Goal: Transaction & Acquisition: Purchase product/service

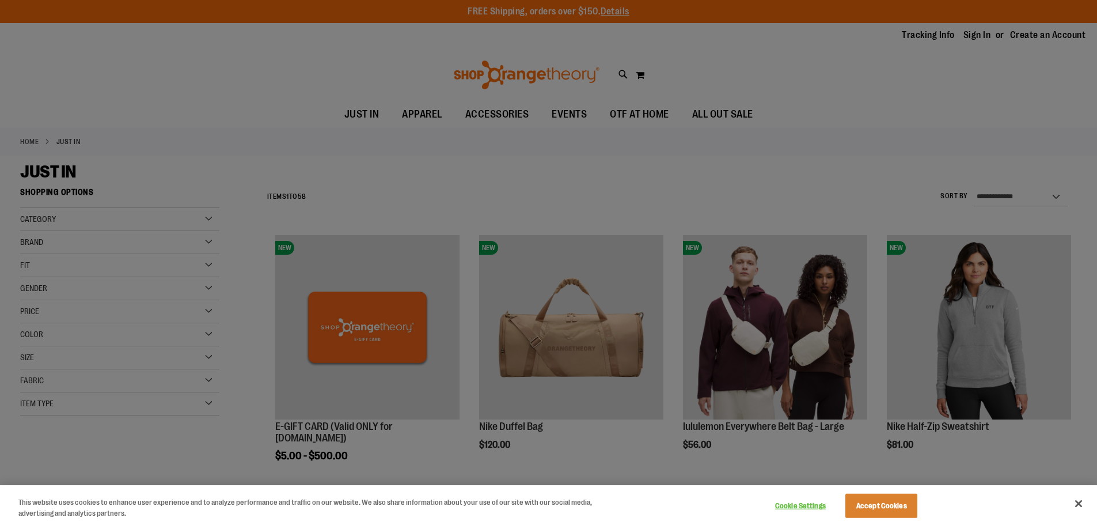
type input "**********"
drag, startPoint x: 1077, startPoint y: 502, endPoint x: 1070, endPoint y: 499, distance: 7.0
click at [1077, 502] on button "Close" at bounding box center [1078, 503] width 25 height 25
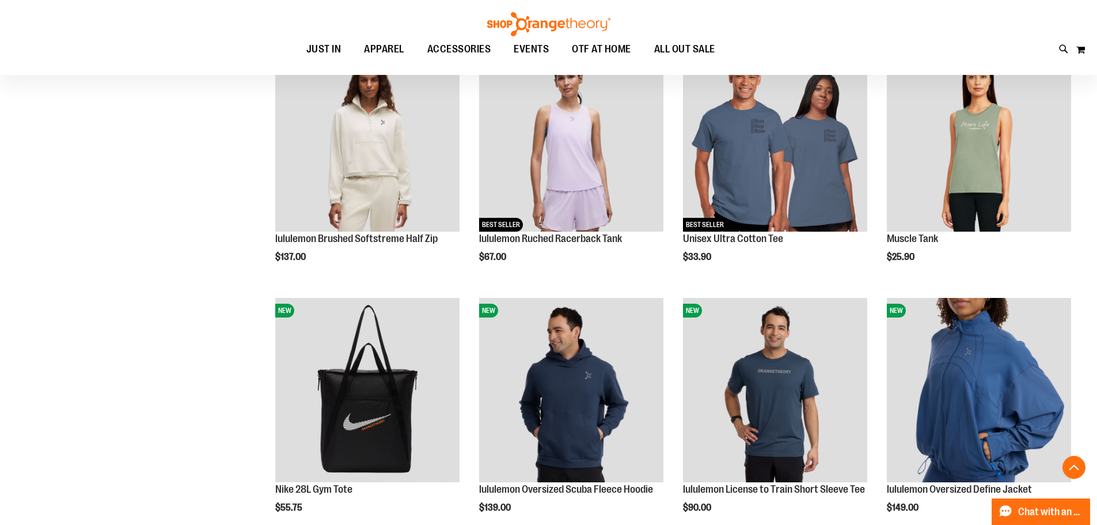
scroll to position [1094, 0]
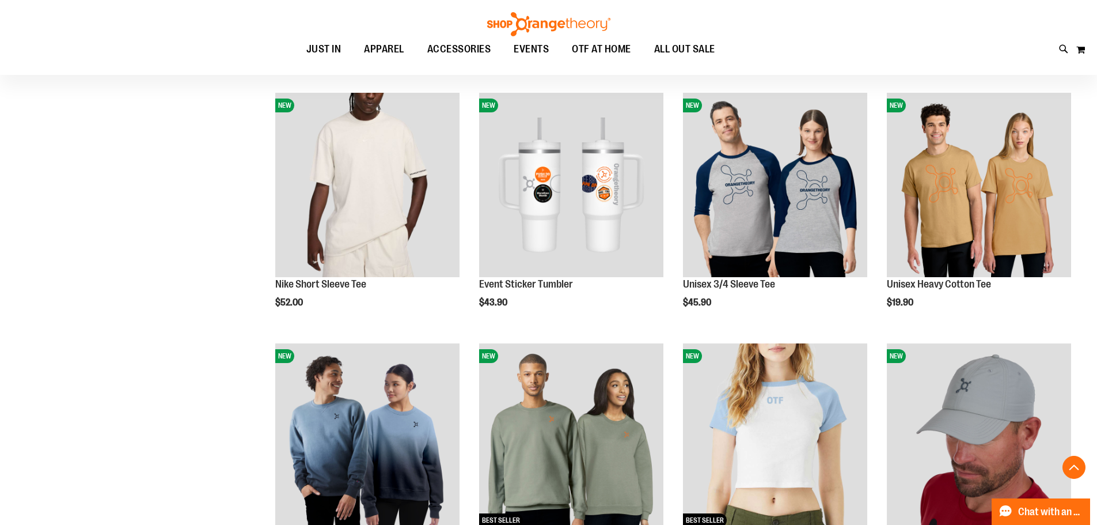
scroll to position [2131, 0]
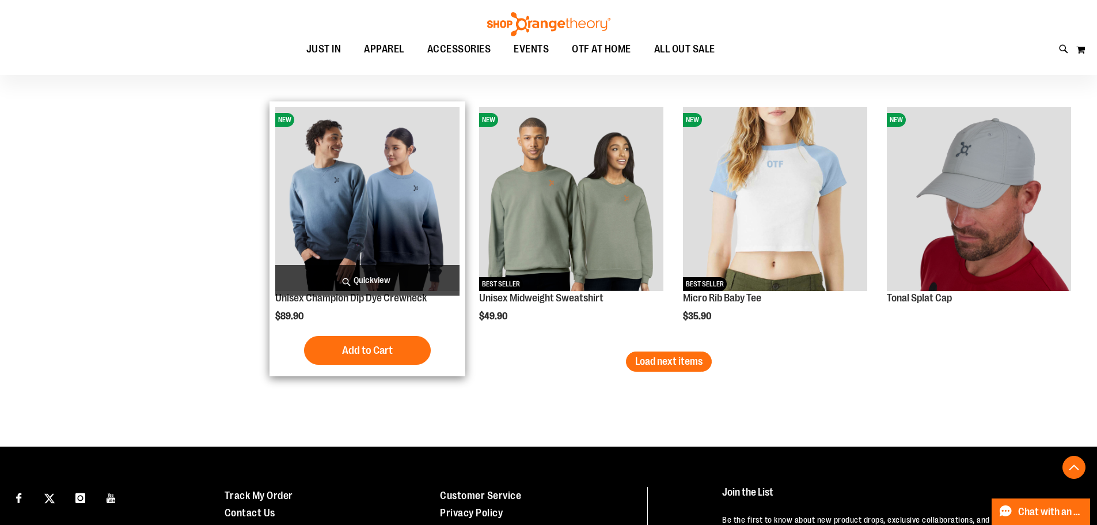
click at [378, 213] on img "product" at bounding box center [367, 199] width 184 height 184
